Goal: Information Seeking & Learning: Check status

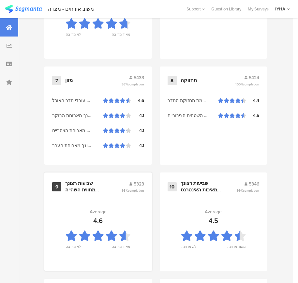
scroll to position [699, 0]
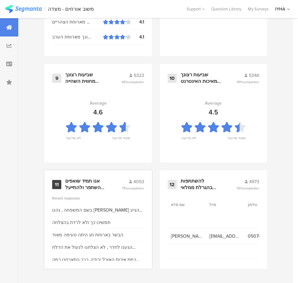
click at [83, 179] on div "אנו תמיד שואפים להשתפר ולהתייעל ודעתך חשובה לנו" at bounding box center [85, 184] width 41 height 13
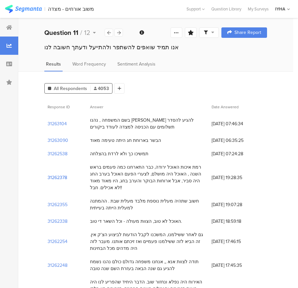
click at [54, 174] on section "31262378" at bounding box center [58, 177] width 20 height 7
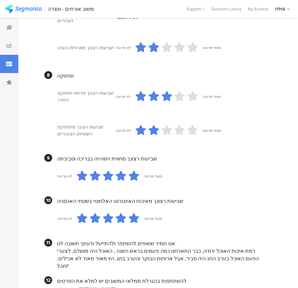
scroll to position [557, 0]
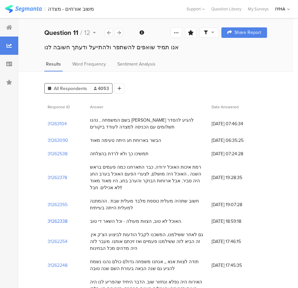
click at [52, 218] on section "31262338" at bounding box center [58, 221] width 20 height 7
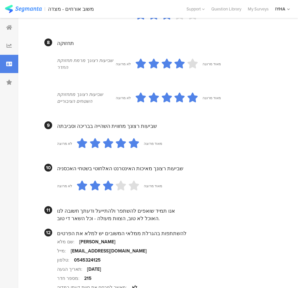
scroll to position [559, 0]
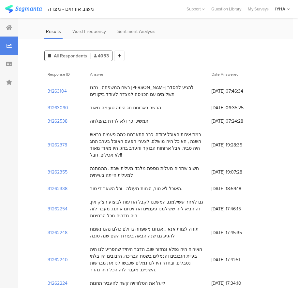
scroll to position [65, 0]
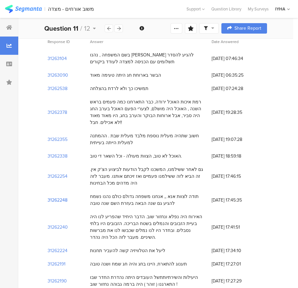
click at [62, 197] on section "31262248" at bounding box center [58, 200] width 20 height 7
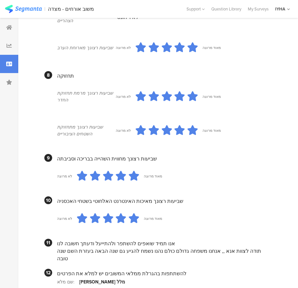
scroll to position [568, 0]
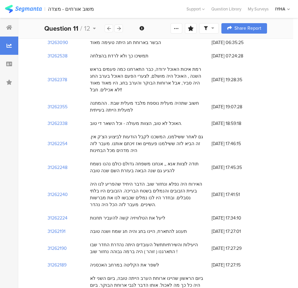
scroll to position [130, 0]
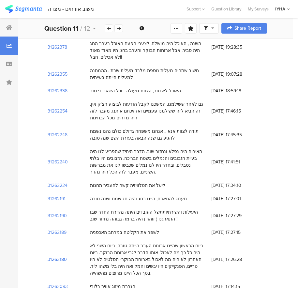
click at [56, 256] on section "31262180" at bounding box center [57, 259] width 19 height 7
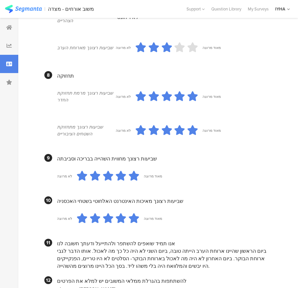
scroll to position [554, 0]
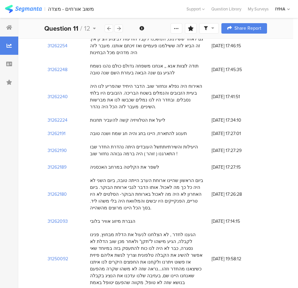
scroll to position [261, 0]
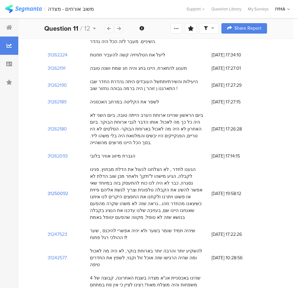
click at [66, 190] on section "31250092" at bounding box center [58, 193] width 21 height 7
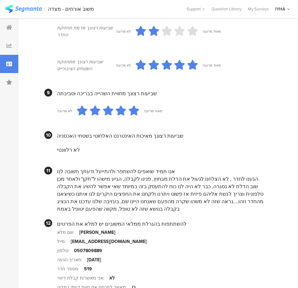
scroll to position [590, 0]
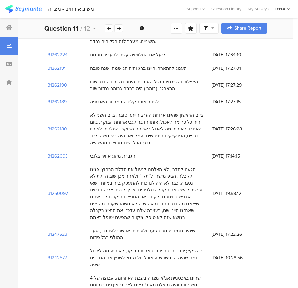
scroll to position [326, 0]
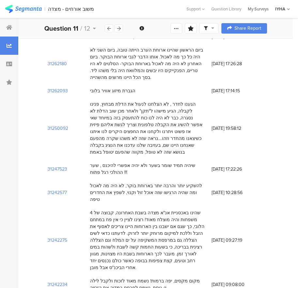
click at [260, 9] on div "My Surveys" at bounding box center [258, 9] width 27 height 6
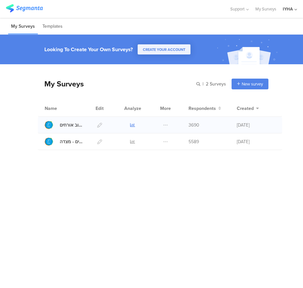
click at [132, 126] on icon at bounding box center [132, 125] width 5 height 5
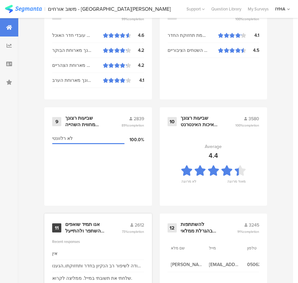
scroll to position [699, 0]
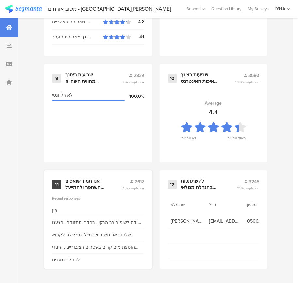
click at [91, 182] on div "אנו תמיד שואפים להשתפר ולהתייעל ודעתך חשובה לנו" at bounding box center [85, 184] width 41 height 13
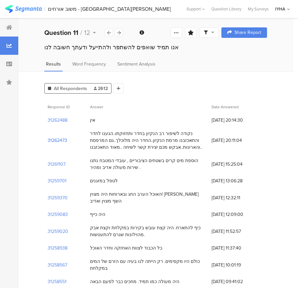
click at [50, 137] on section "31262473" at bounding box center [58, 140] width 20 height 7
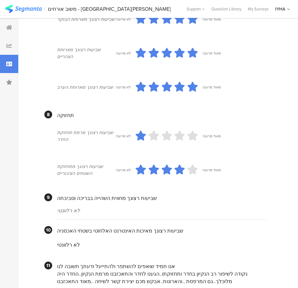
scroll to position [566, 0]
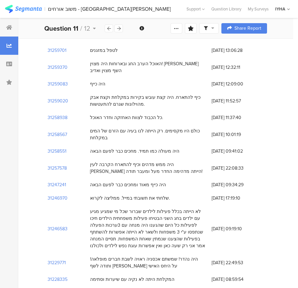
scroll to position [163, 0]
